Goal: Transaction & Acquisition: Purchase product/service

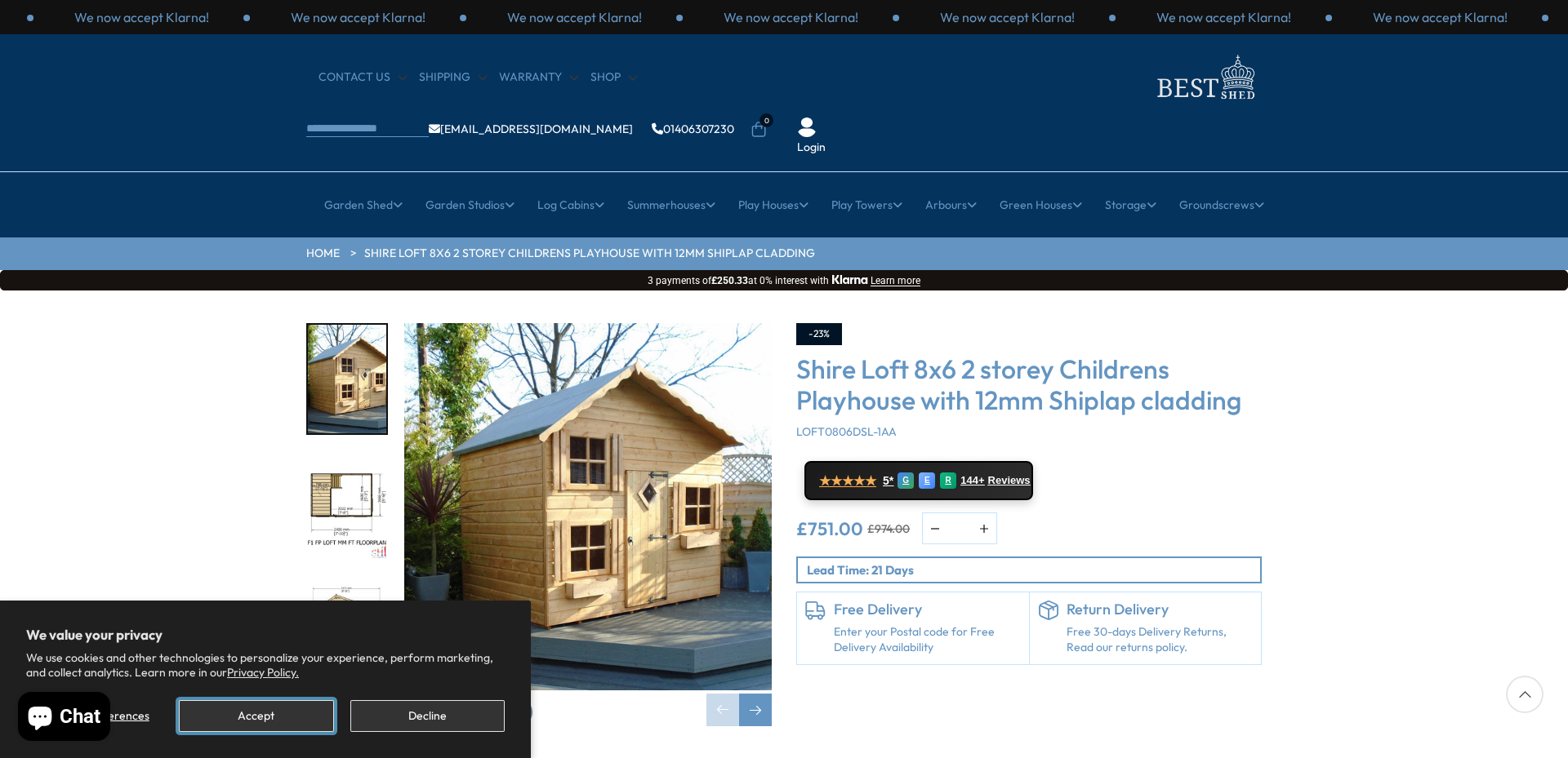
click at [274, 715] on button "Accept" at bounding box center [256, 716] width 154 height 32
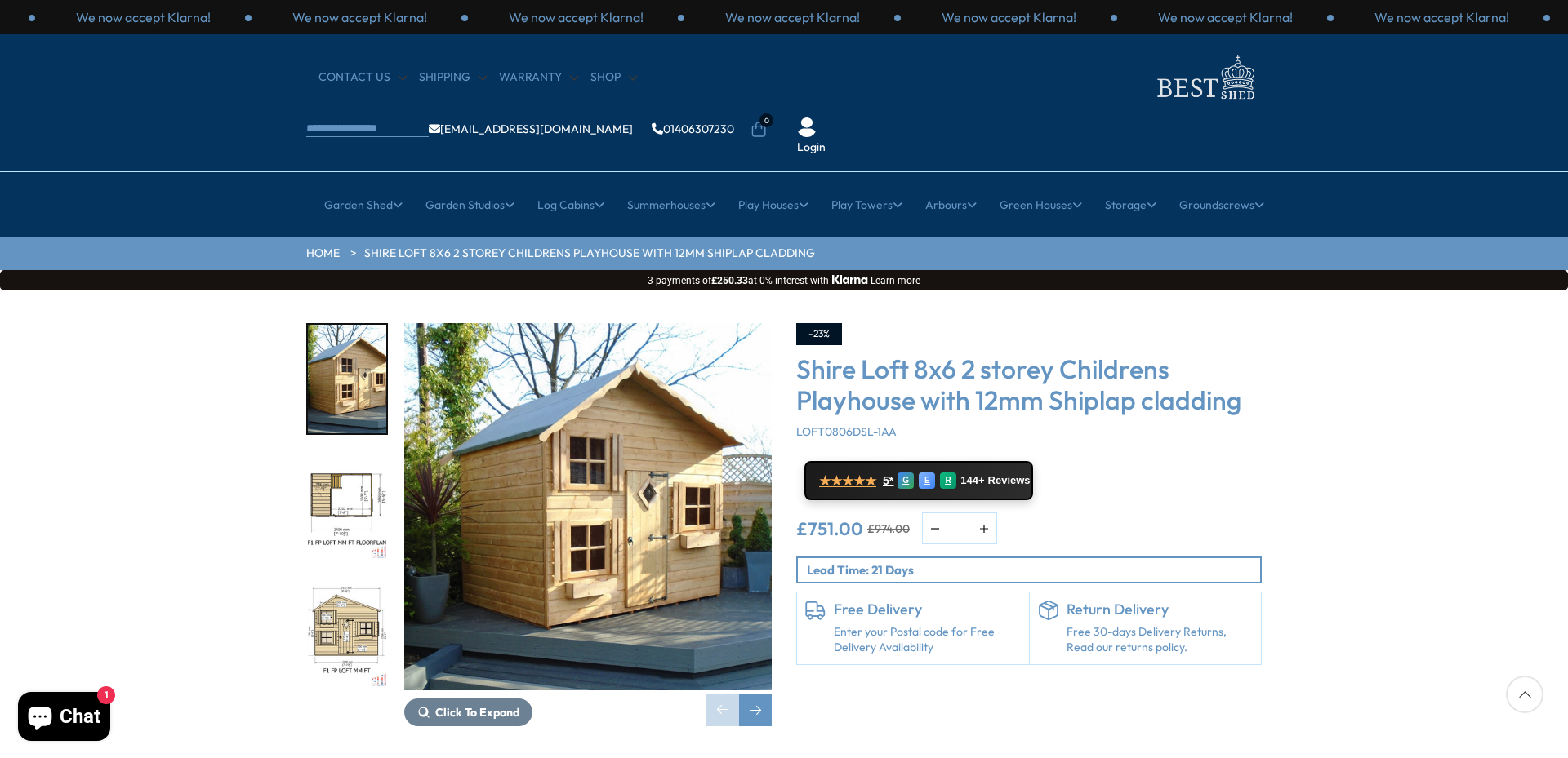
click at [336, 453] on img "2 / 11" at bounding box center [347, 507] width 78 height 109
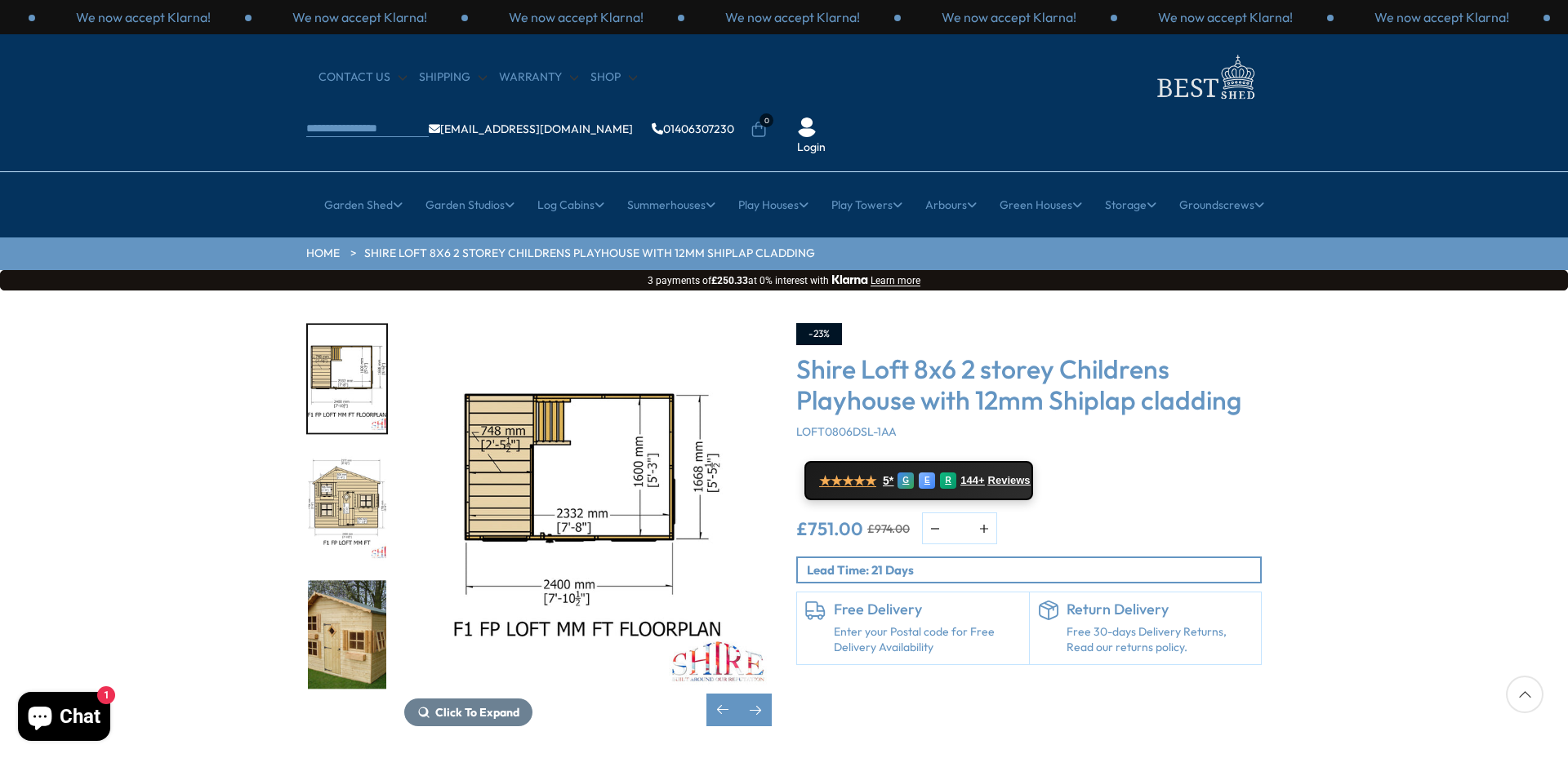
click at [343, 581] on img "4 / 11" at bounding box center [347, 635] width 78 height 109
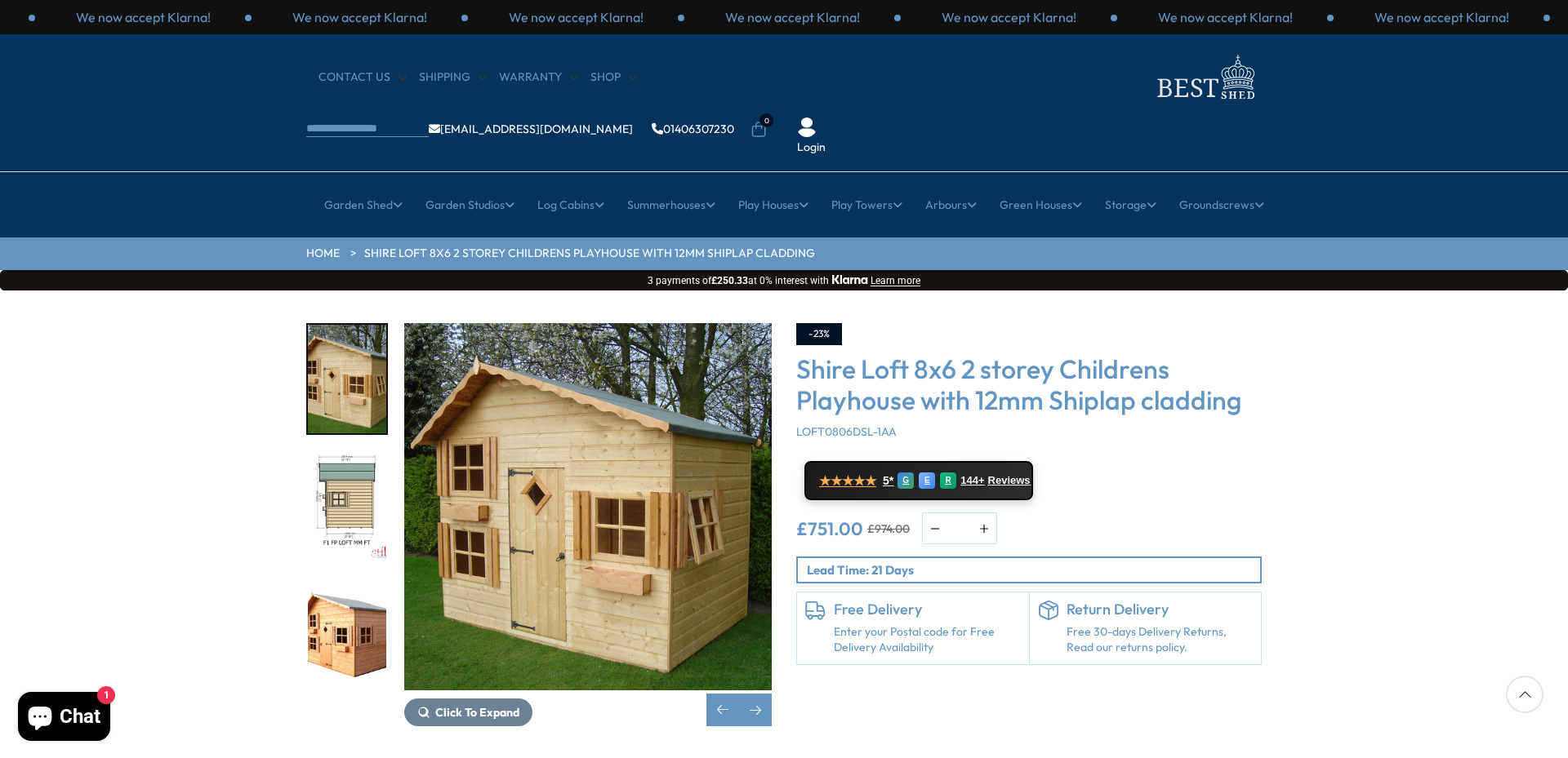
click at [338, 581] on img "6 / 11" at bounding box center [347, 635] width 78 height 109
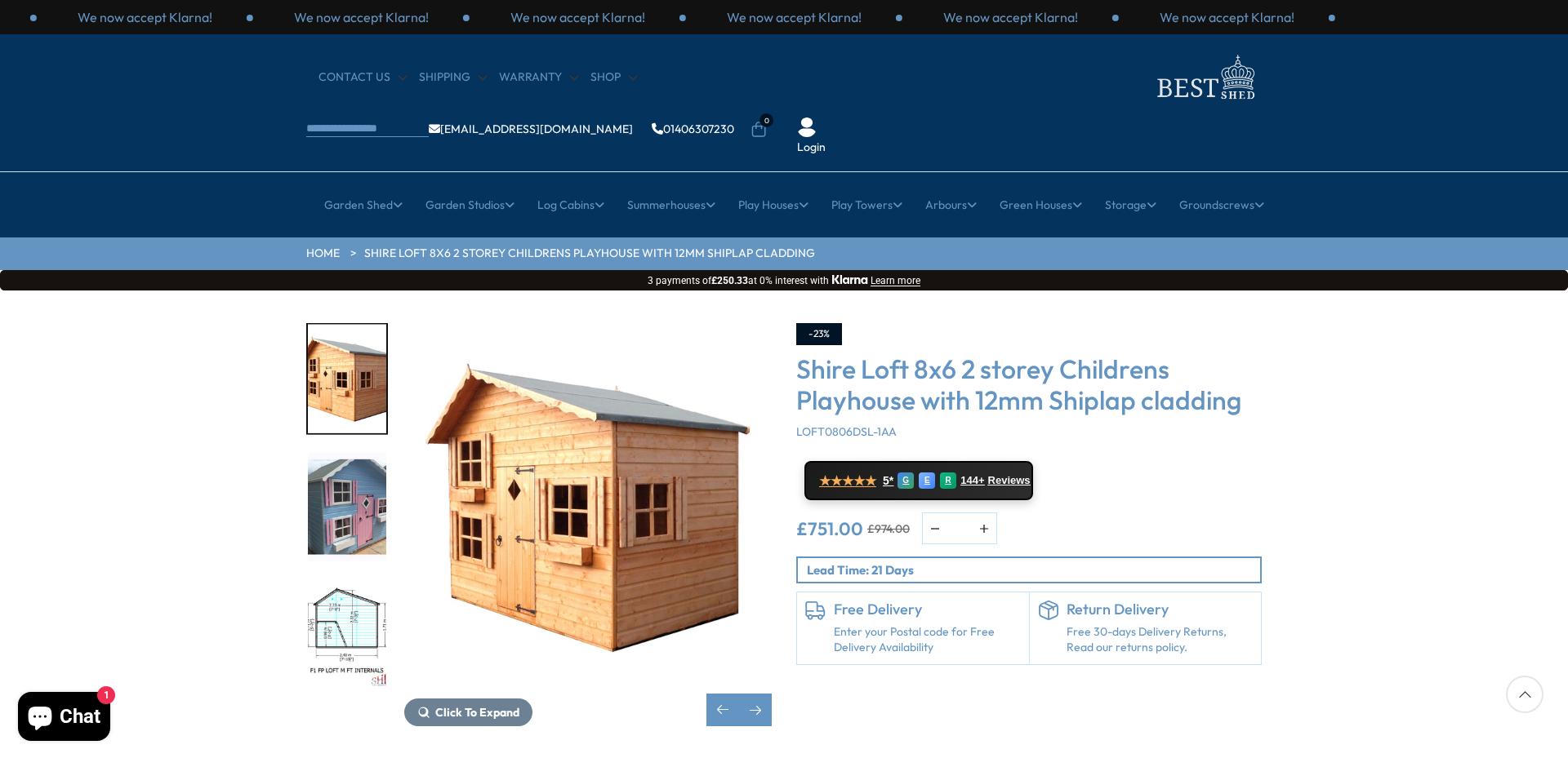
click at [342, 581] on img "8 / 11" at bounding box center [347, 635] width 78 height 109
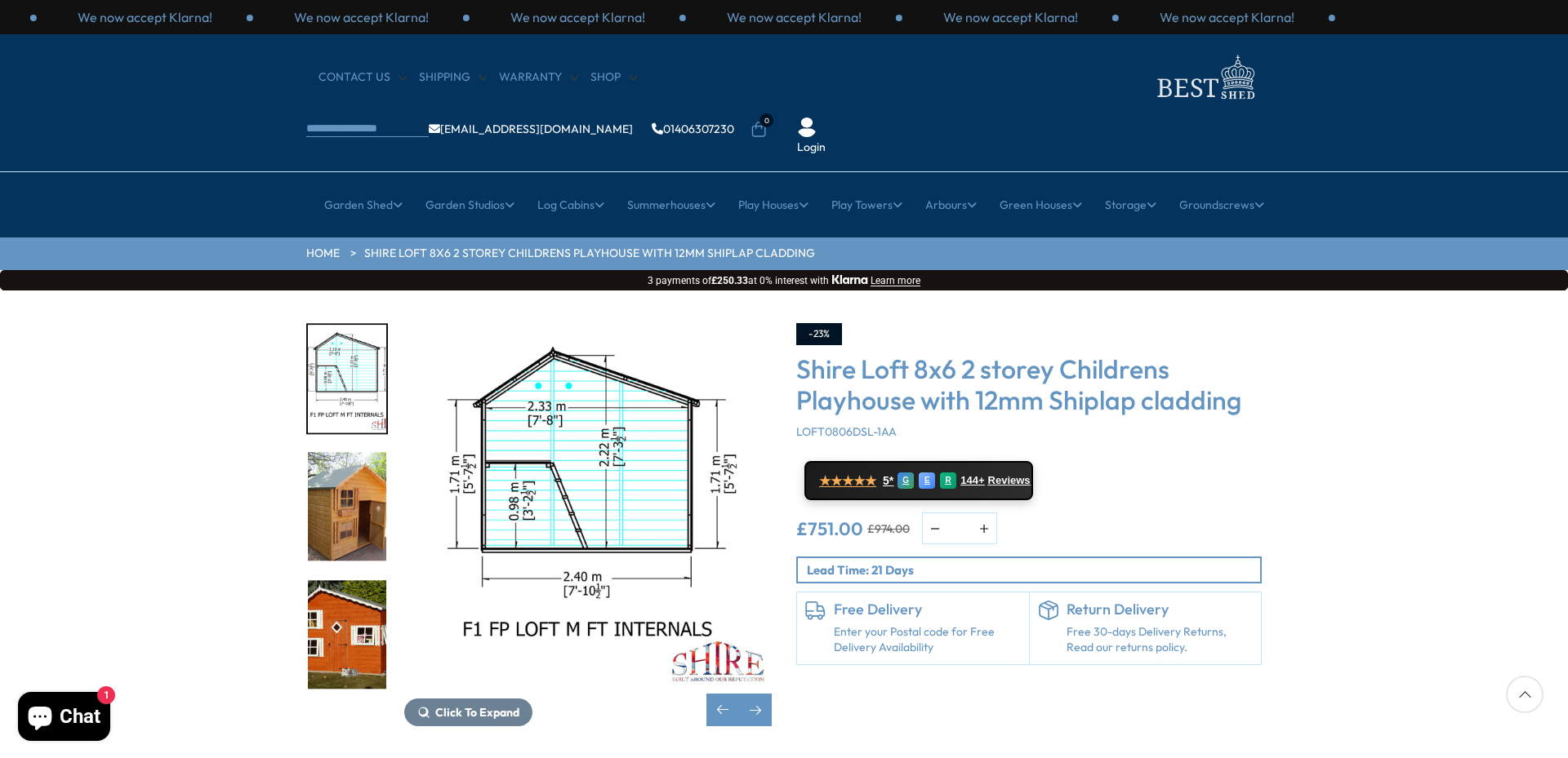
click at [340, 453] on img "9 / 11" at bounding box center [347, 507] width 78 height 109
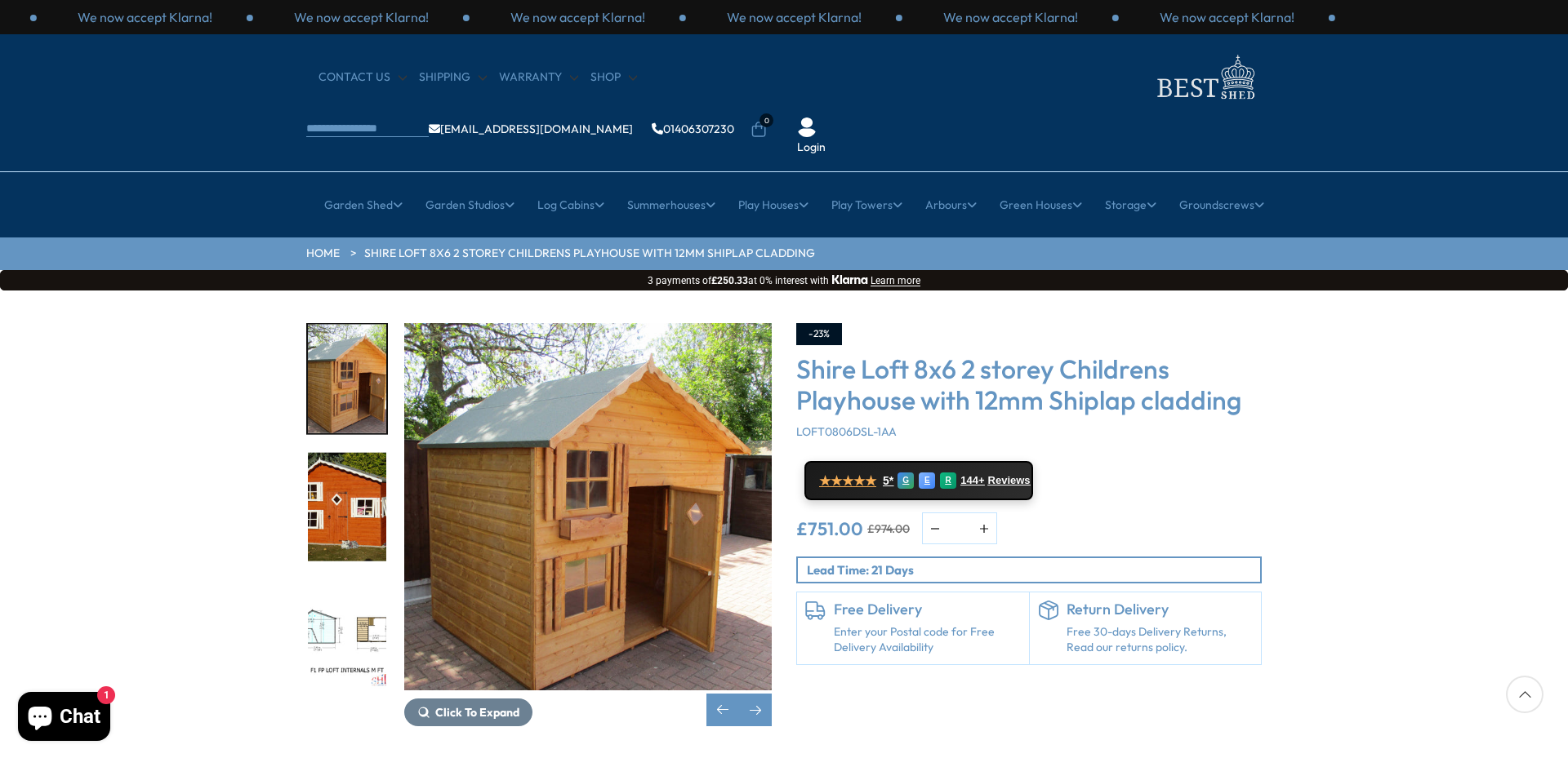
click at [348, 581] on img "11 / 11" at bounding box center [347, 635] width 78 height 109
